Goal: Navigation & Orientation: Find specific page/section

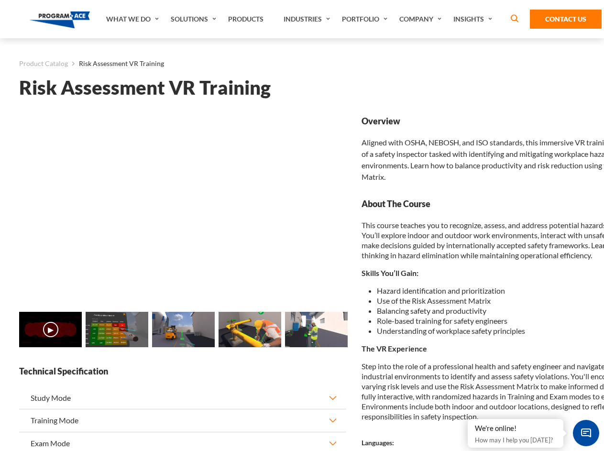
click at [195, 19] on link "Solutions" at bounding box center [194, 19] width 57 height 38
click at [0, 0] on div "AI & Computer Vision Solutions Computer Vision Quality Control AI tools for fas…" at bounding box center [0, 0] width 0 height 0
click at [0, 0] on div "AI & Computer Vision Solutions Virtual Training Solutions Virtual Tour Solution…" at bounding box center [0, 0] width 0 height 0
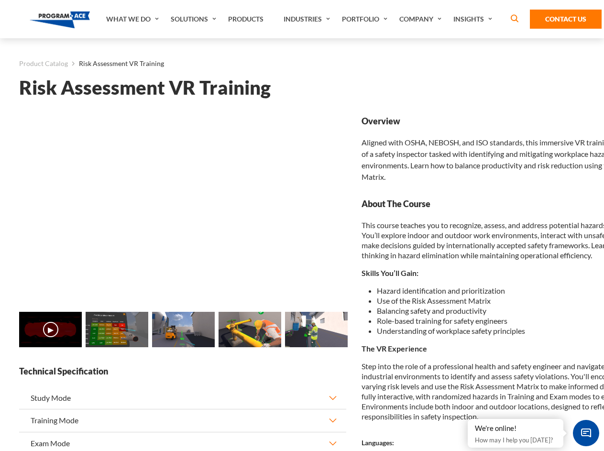
click at [0, 0] on div "AI & Computer Vision Solutions Virtual Training Solutions Virtual Tour Solution…" at bounding box center [0, 0] width 0 height 0
click at [0, 0] on div "AI & Computer Vision Solutions Computer Vision Quality Control AI tools for fas…" at bounding box center [0, 0] width 0 height 0
